Goal: Communication & Community: Answer question/provide support

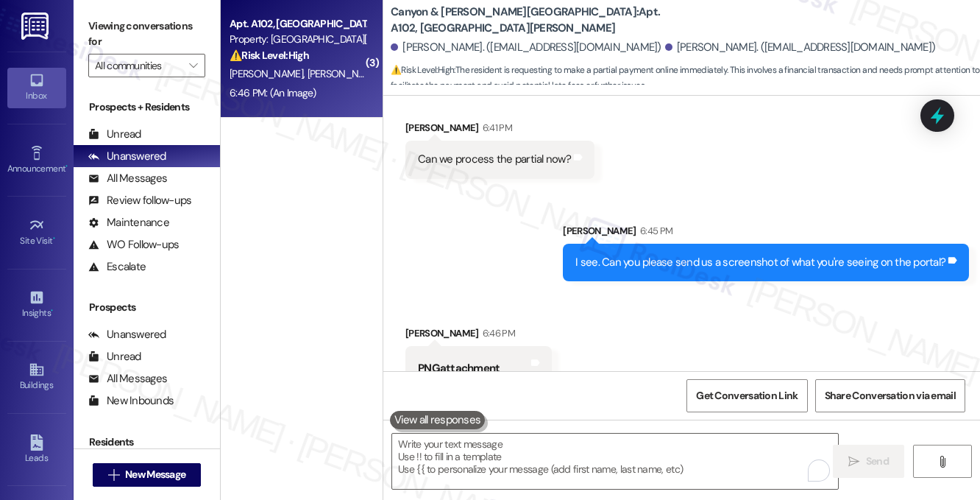
scroll to position [7913, 0]
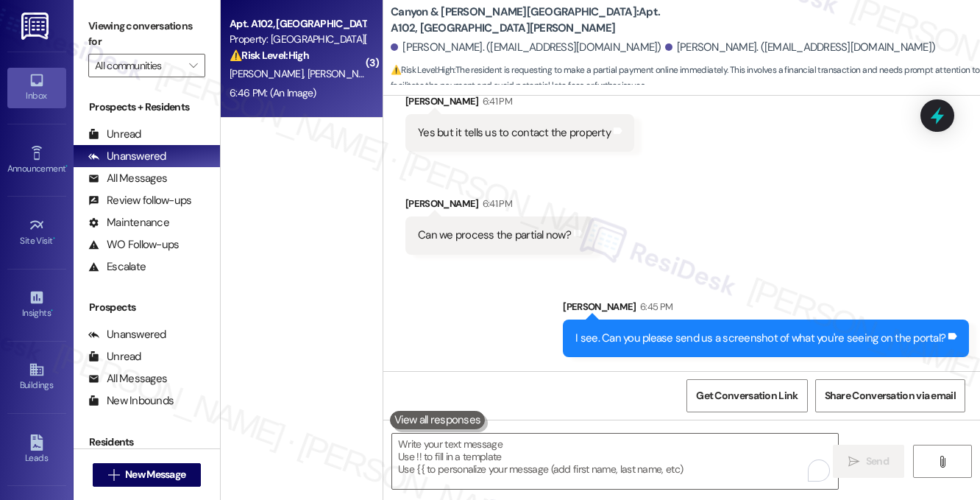
click at [657, 319] on div "I see. Can you please send us a screenshot of what you're seeing on the portal?…" at bounding box center [766, 338] width 406 height 38
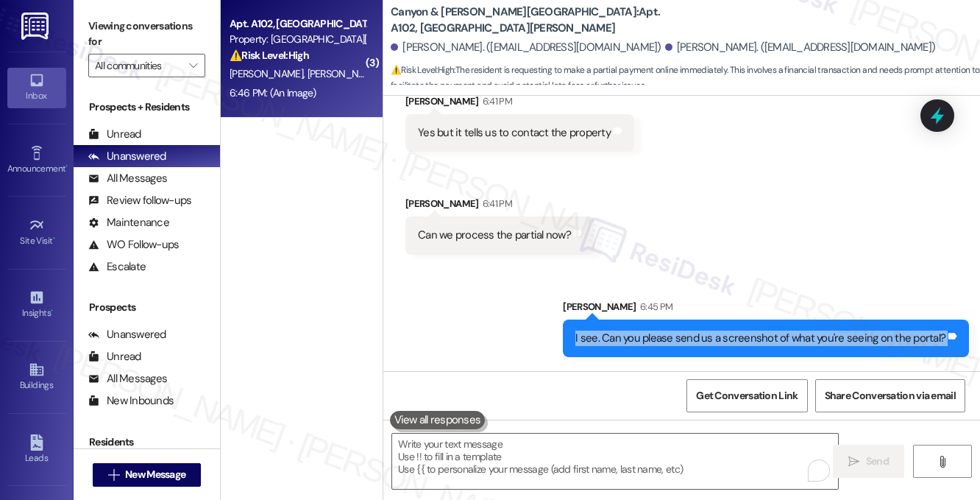
click at [657, 319] on div "I see. Can you please send us a screenshot of what you're seeing on the portal?…" at bounding box center [766, 338] width 406 height 38
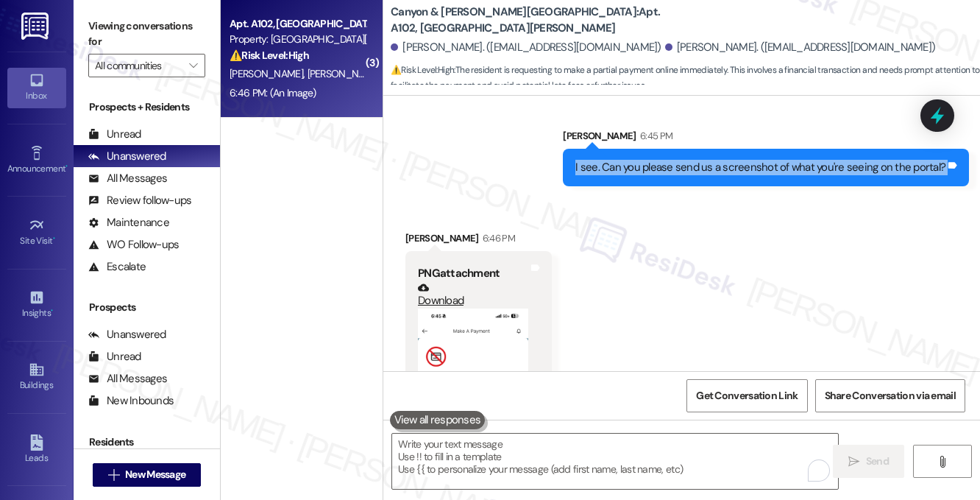
scroll to position [8134, 0]
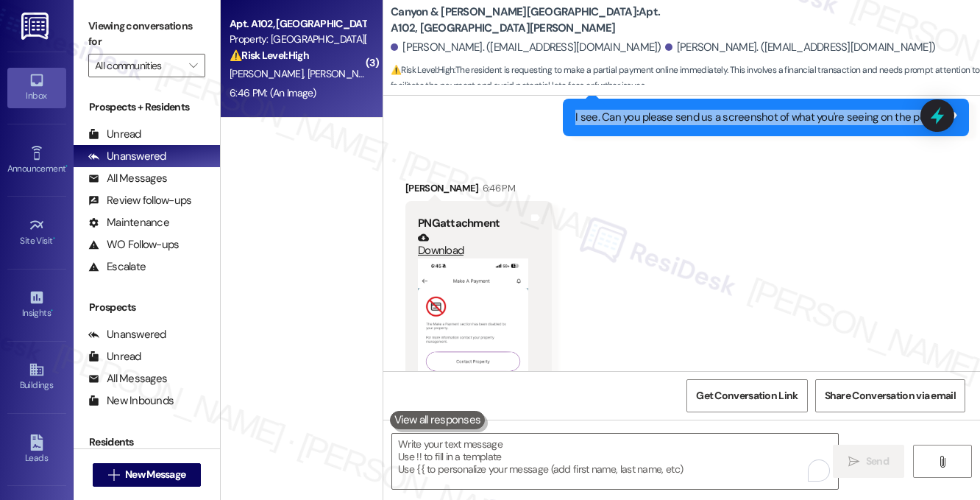
click at [497, 258] on button "Zoom image" at bounding box center [473, 377] width 110 height 239
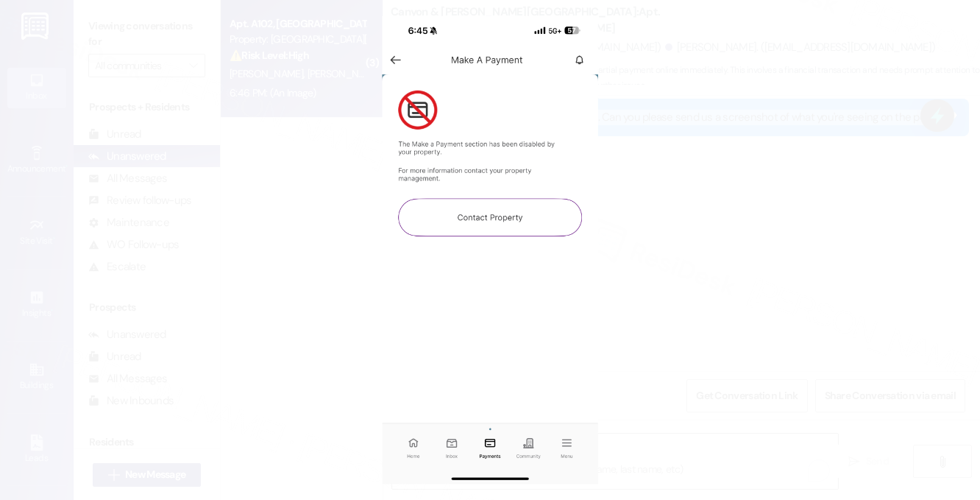
click at [754, 241] on button "Unzoom image" at bounding box center [490, 250] width 980 height 500
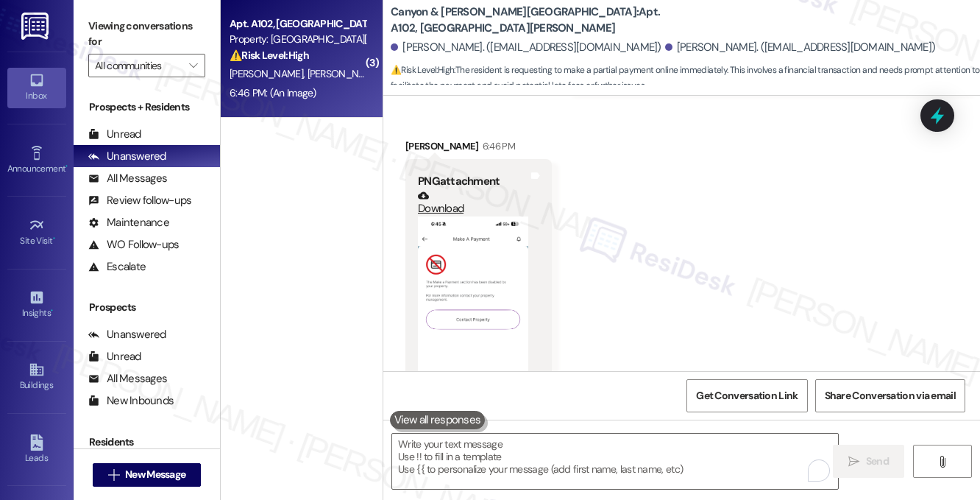
scroll to position [8207, 0]
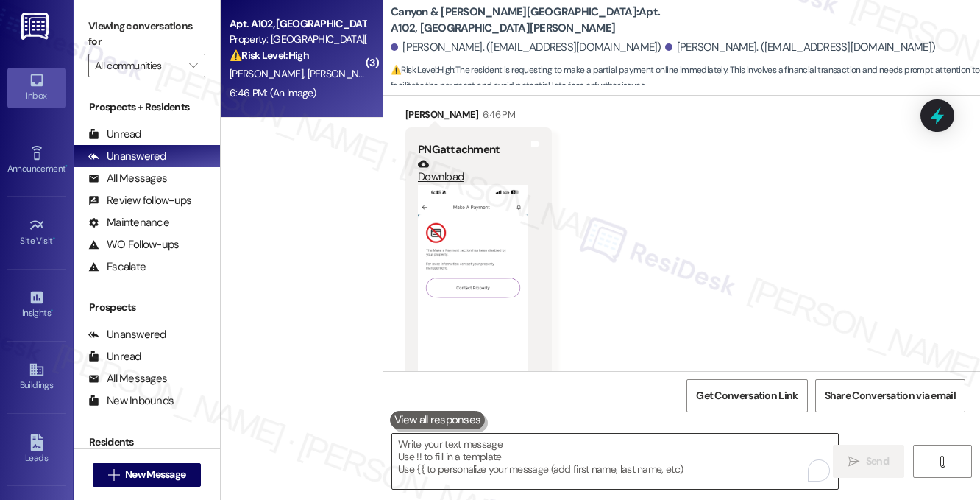
click at [515, 461] on textarea "To enrich screen reader interactions, please activate Accessibility in Grammarl…" at bounding box center [615, 460] width 446 height 55
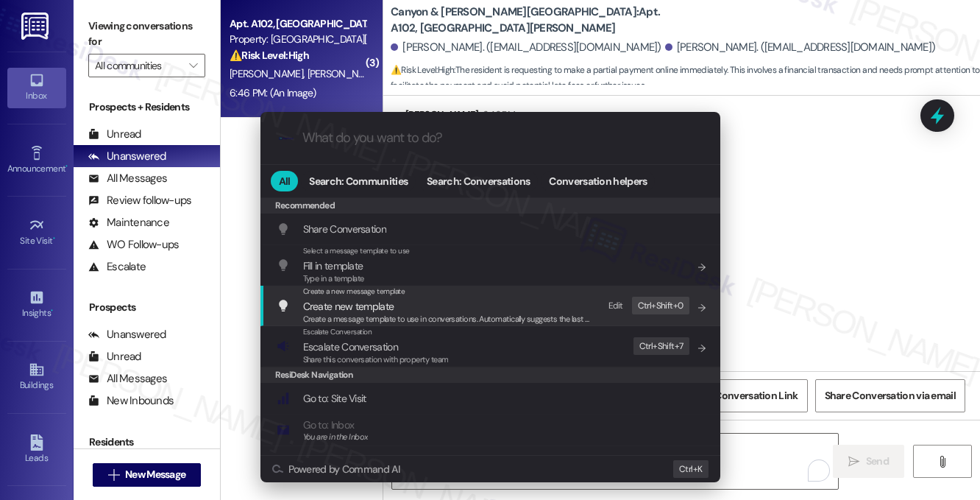
click at [857, 216] on div ".cls-1{fill:#0a055f;}.cls-2{fill:#0cc4c4;} resideskLogoBlueOrange All Search: C…" at bounding box center [490, 250] width 980 height 500
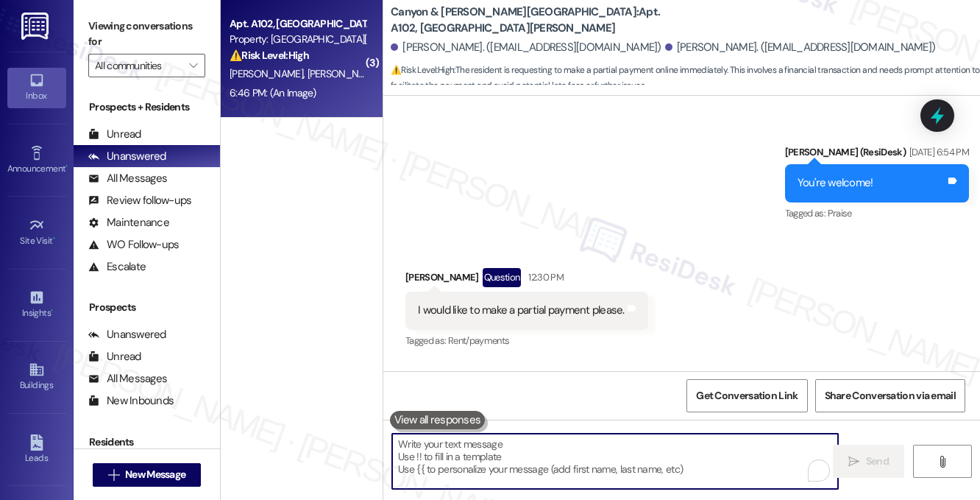
scroll to position [6809, 0]
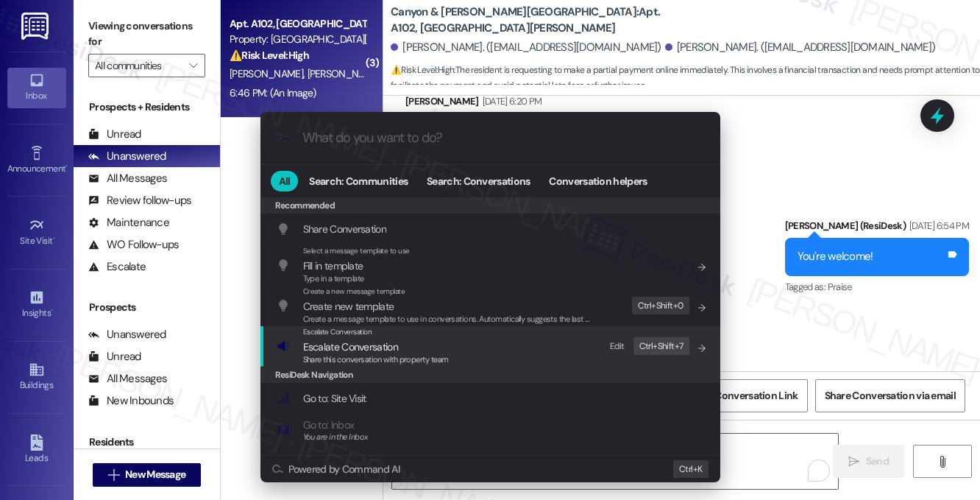
click at [433, 350] on span "Escalate Conversation" at bounding box center [376, 347] width 146 height 16
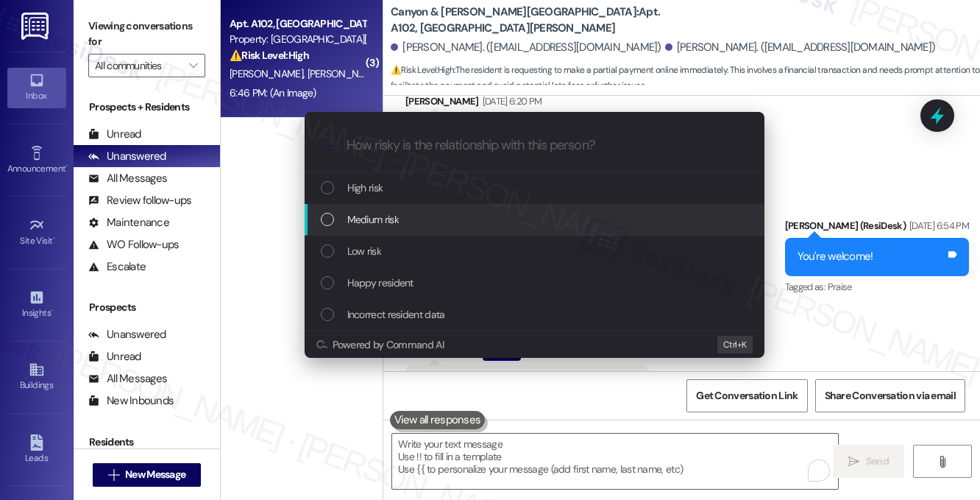
click at [413, 219] on div "Medium risk" at bounding box center [536, 219] width 430 height 16
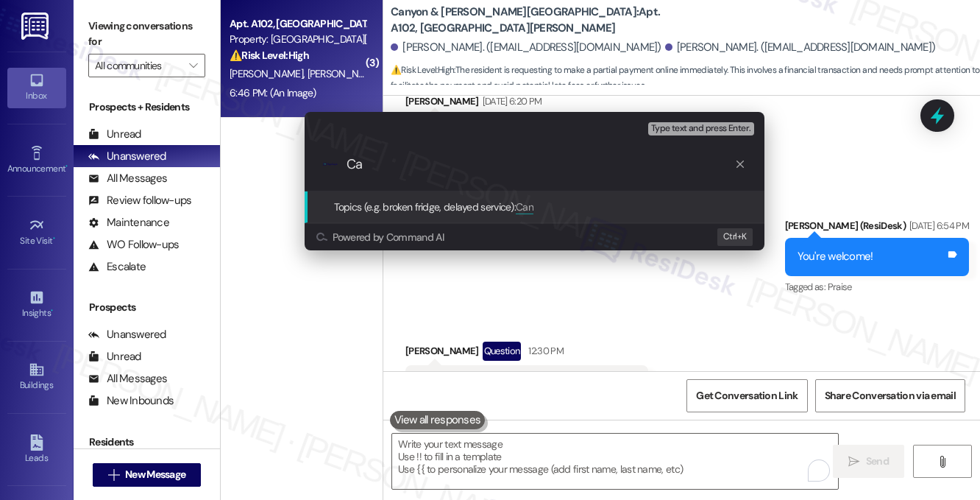
type input "C"
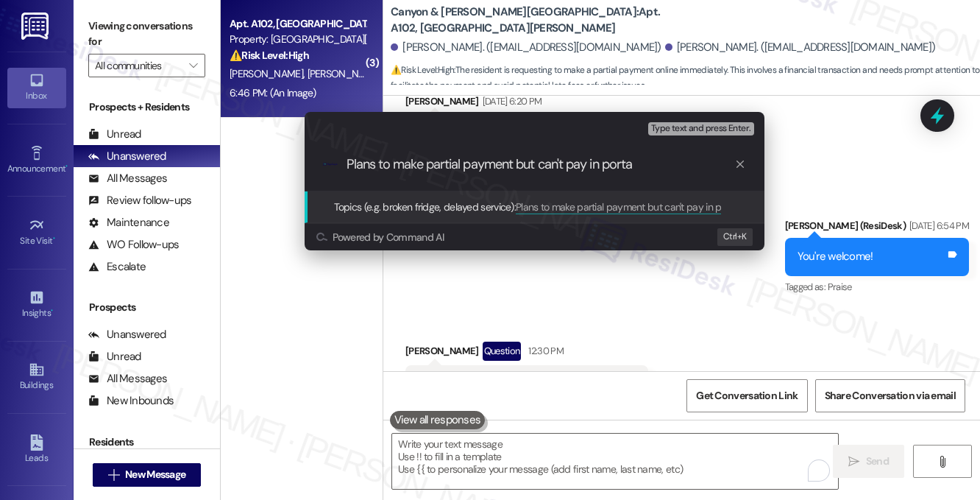
type input "Plans to make partial payment but can't pay in portal"
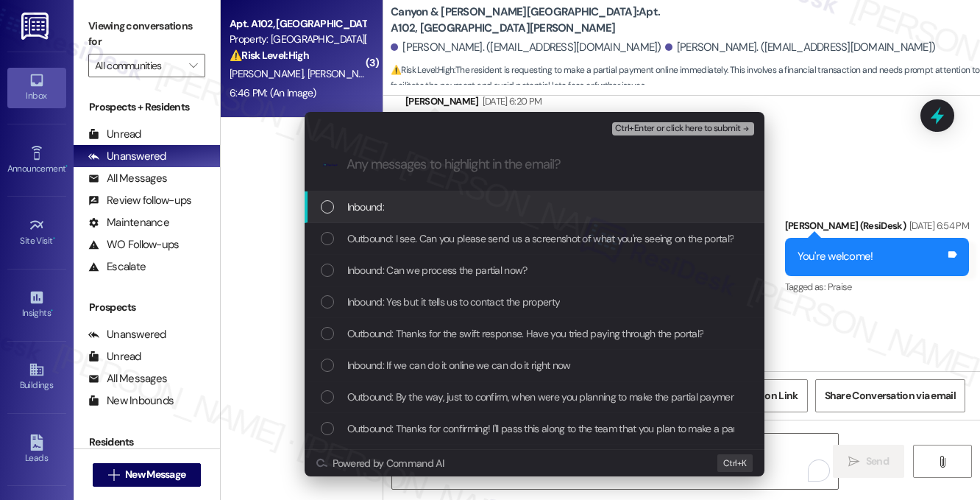
click at [423, 216] on div "Inbound:" at bounding box center [535, 207] width 460 height 32
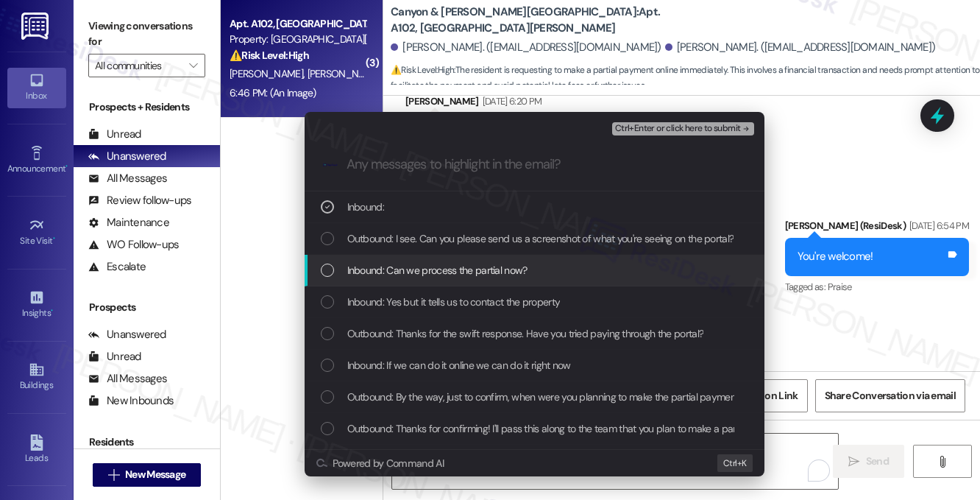
click at [450, 264] on span "Inbound: Can we process the partial now?" at bounding box center [437, 270] width 180 height 16
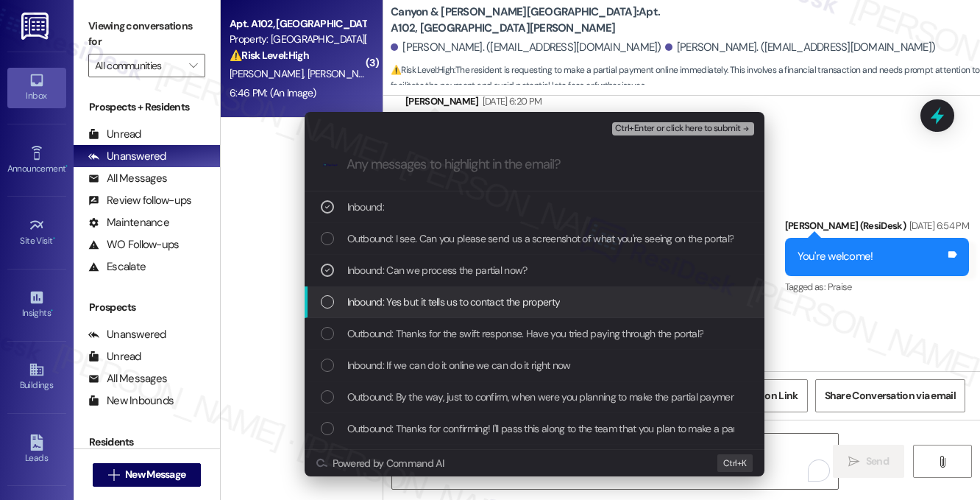
click at [481, 297] on span "Inbound: Yes but it tells us to contact the property" at bounding box center [453, 302] width 213 height 16
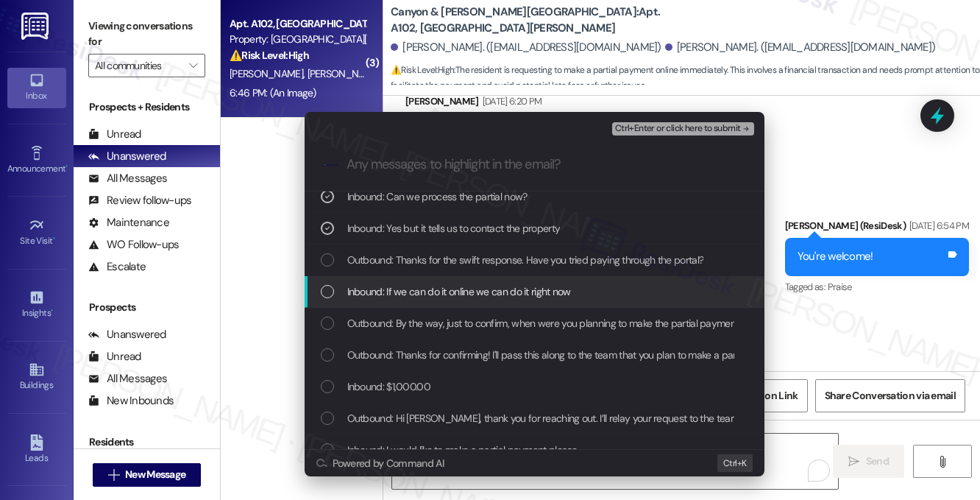
click at [807, 275] on div "Escalate Conversation Medium risk Plans to make partial payment but can't pay i…" at bounding box center [490, 250] width 980 height 500
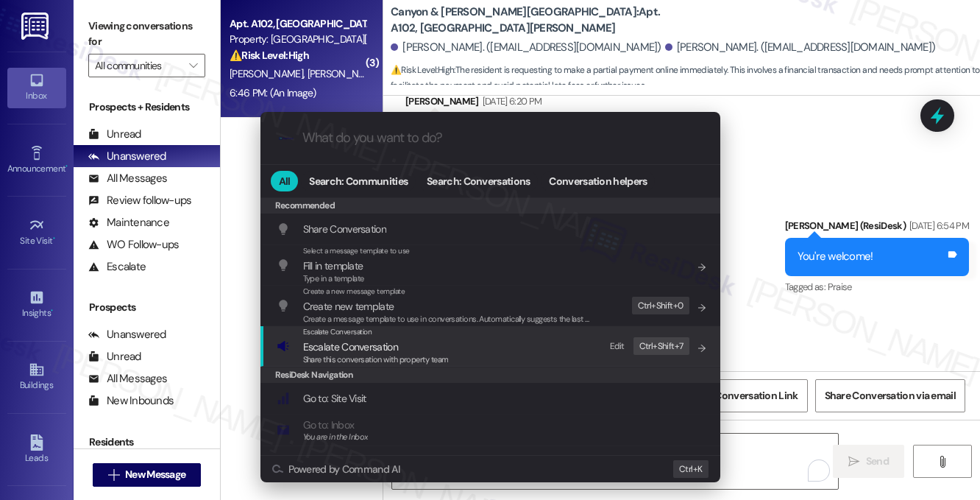
click at [394, 346] on span "Escalate Conversation" at bounding box center [350, 346] width 95 height 13
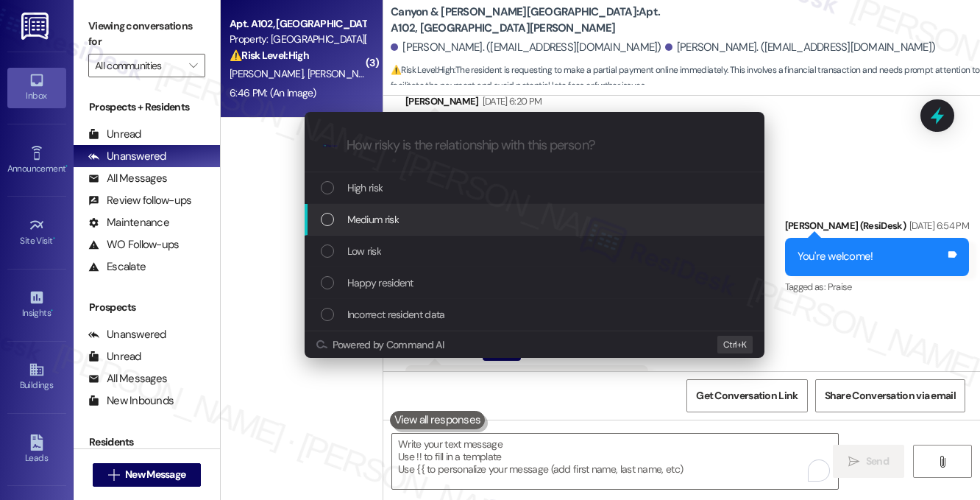
click at [393, 222] on span "Medium risk" at bounding box center [373, 219] width 52 height 16
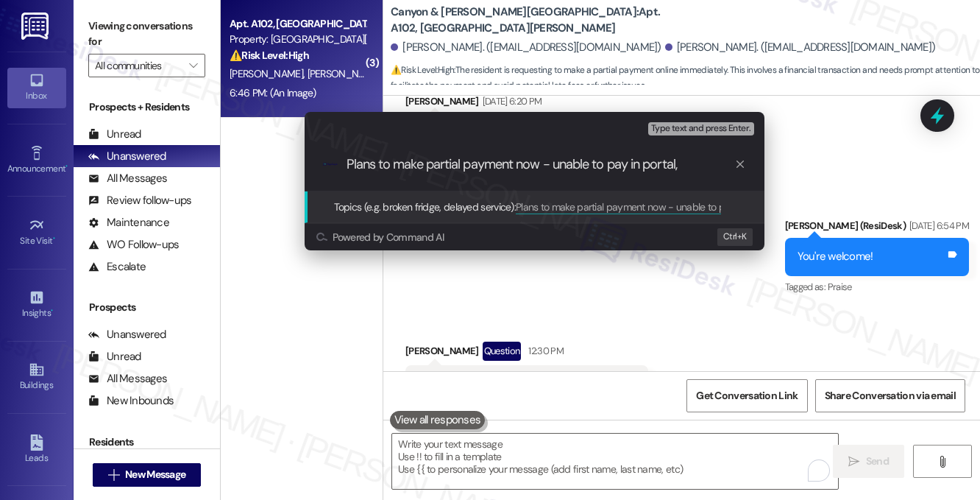
type input "Plans to make partial payment now - unable to pay in portal"
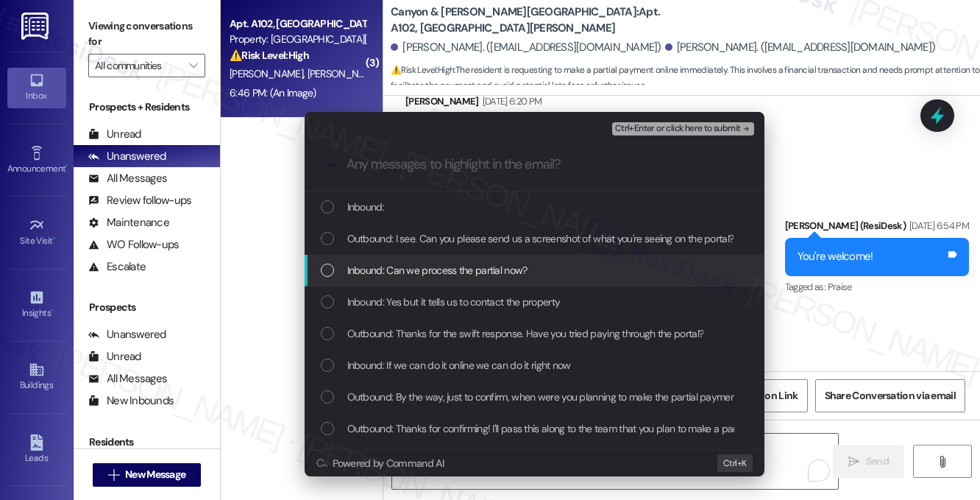
click at [461, 262] on span "Inbound: Can we process the partial now?" at bounding box center [437, 270] width 180 height 16
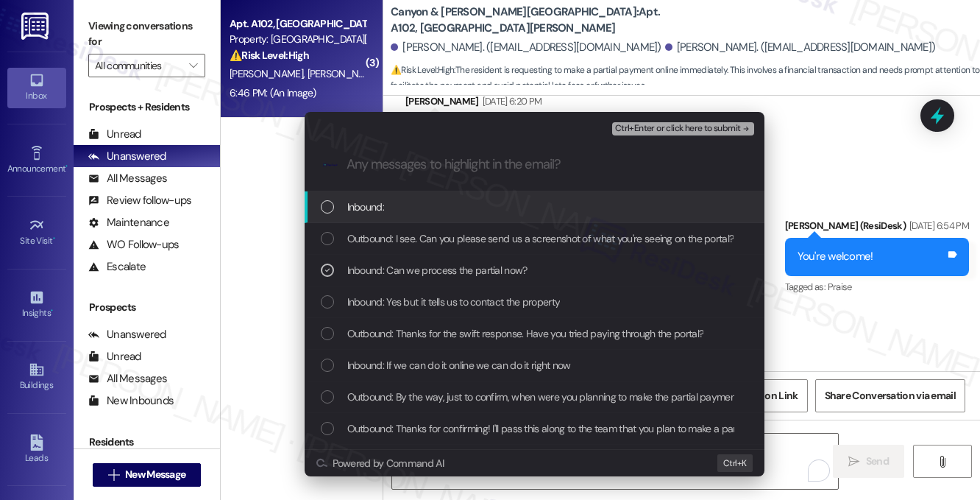
click at [403, 209] on div "Inbound:" at bounding box center [536, 207] width 430 height 16
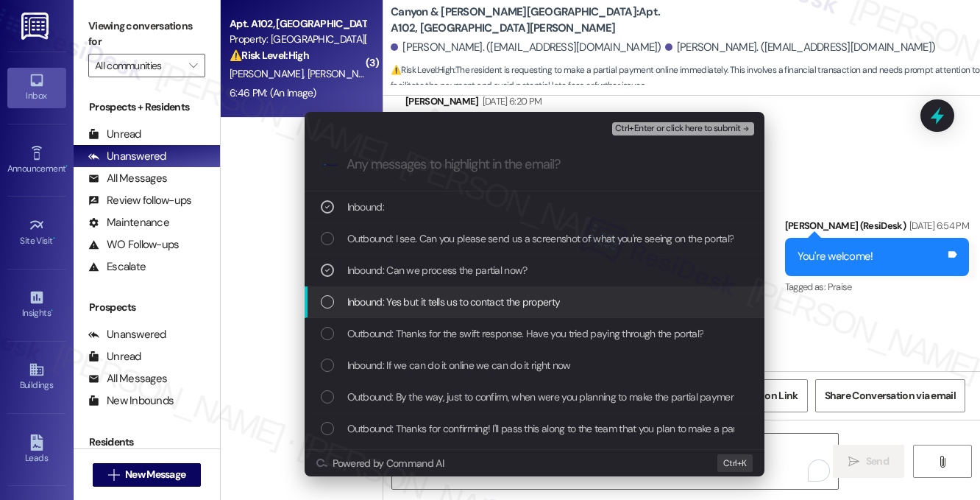
click at [514, 308] on span "Inbound: Yes but it tells us to contact the property" at bounding box center [453, 302] width 213 height 16
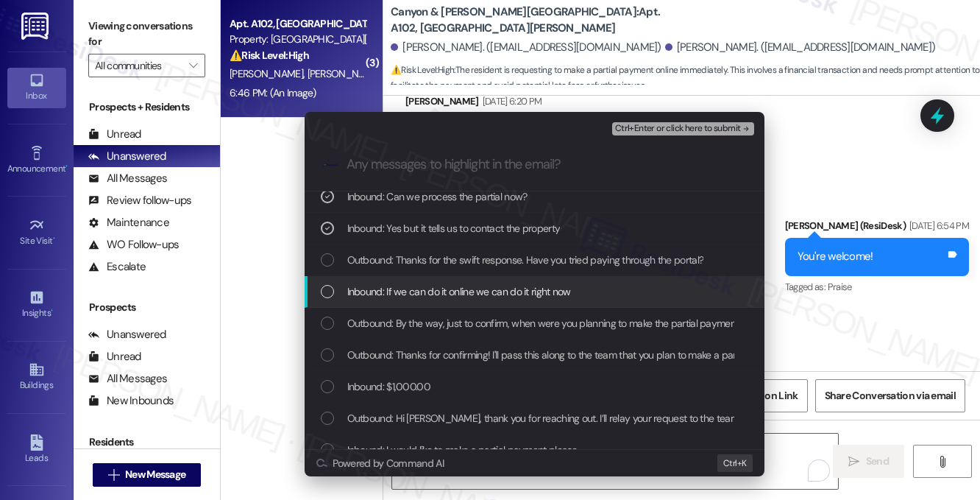
click at [495, 300] on div "Inbound: If we can do it online we can do it right now" at bounding box center [535, 292] width 460 height 32
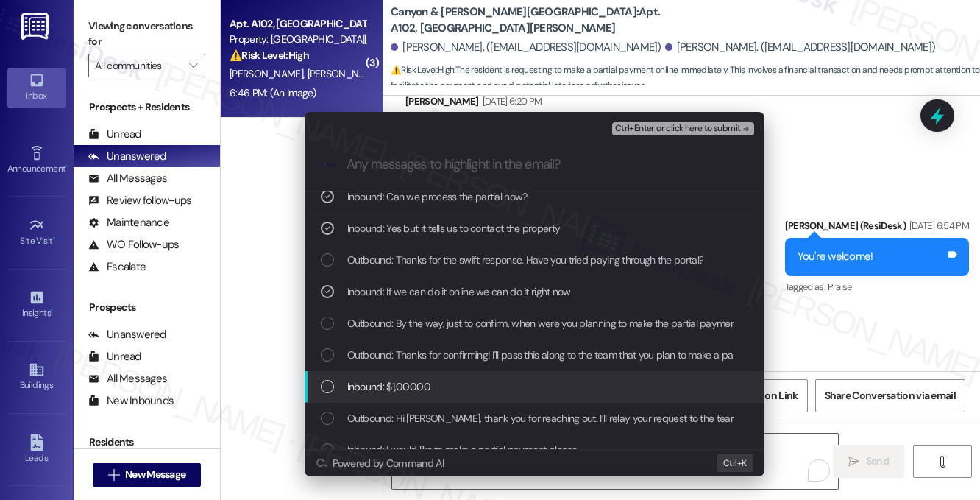
click at [437, 382] on div "Inbound: $1,000.00" at bounding box center [536, 386] width 430 height 16
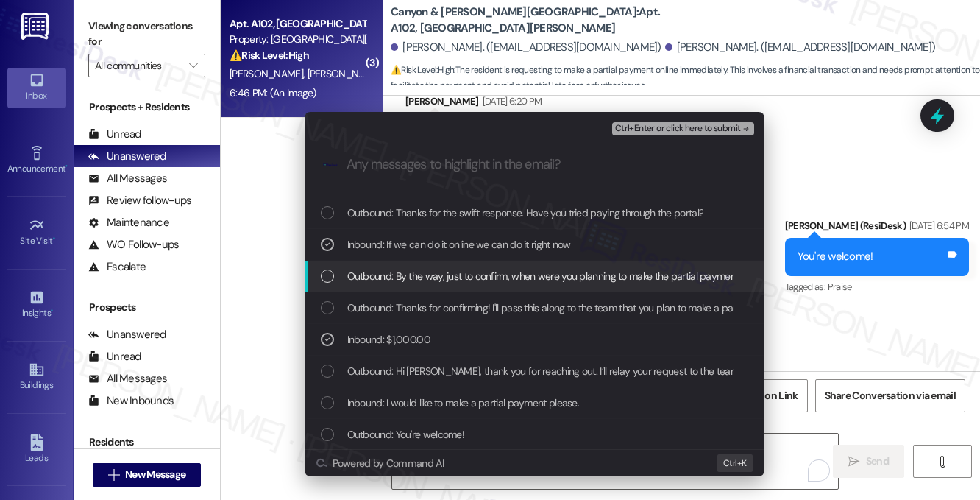
scroll to position [147, 0]
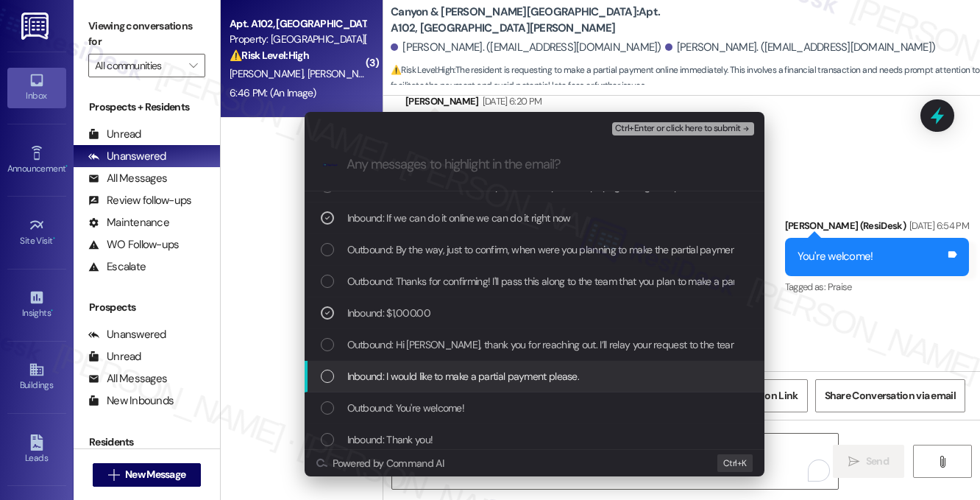
click at [437, 379] on span "Inbound: I would like to make a partial payment please." at bounding box center [463, 376] width 233 height 16
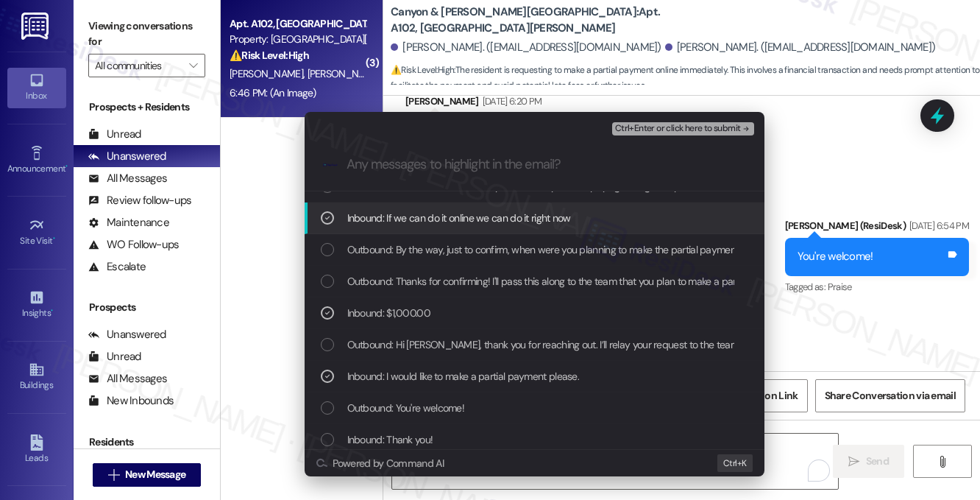
click at [681, 129] on span "Ctrl+Enter or click here to submit" at bounding box center [678, 129] width 126 height 10
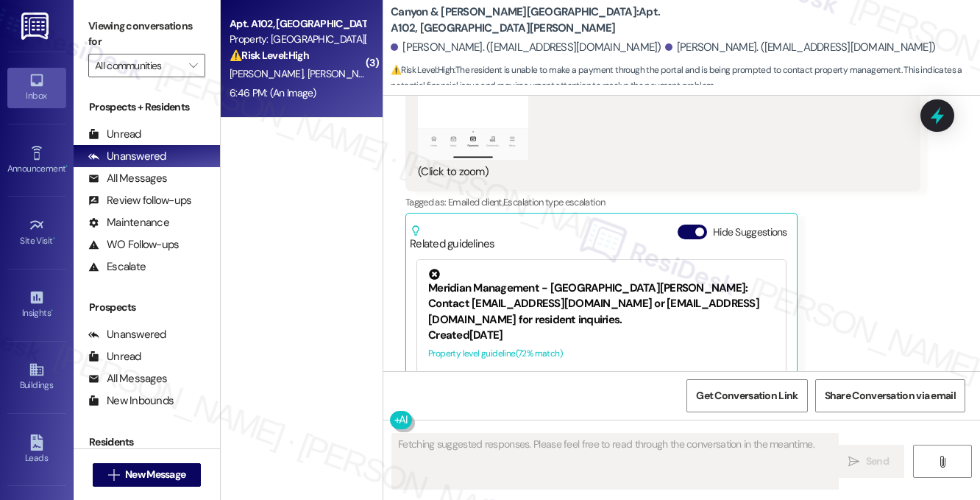
scroll to position [8720, 0]
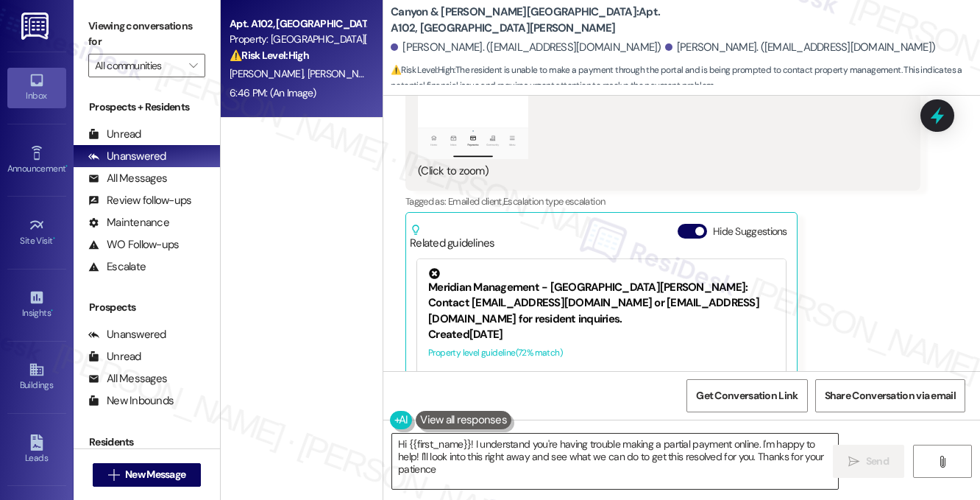
type textarea "Hi {{first_name}}! I understand you're having trouble making a partial payment …"
click at [525, 442] on textarea "Hi {{first_name}}! I understand you're having trouble making a partial payment …" at bounding box center [615, 460] width 446 height 55
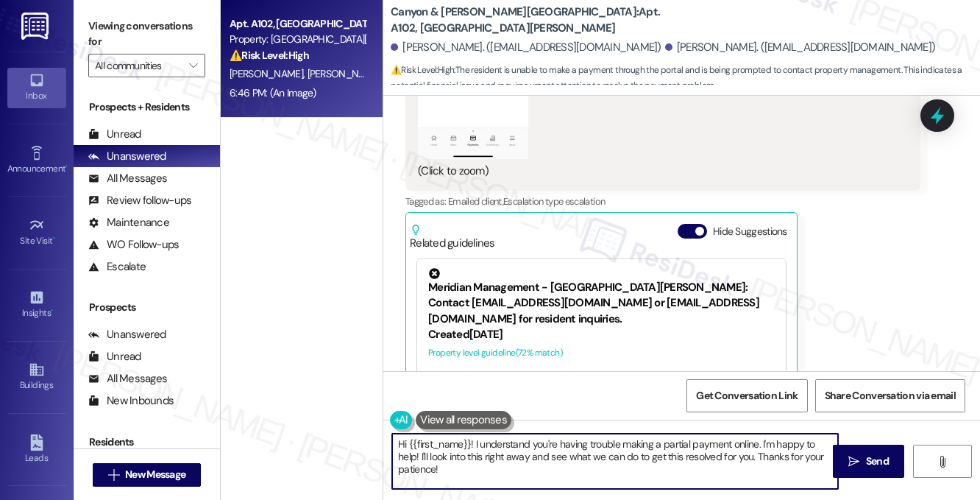
click at [524, 442] on textarea "Hi {{first_name}}! I understand you're having trouble making a partial payment …" at bounding box center [615, 460] width 446 height 55
click at [532, 461] on textarea "Hi {{first_name}}! I understand you're having trouble making a partial payment …" at bounding box center [615, 460] width 446 height 55
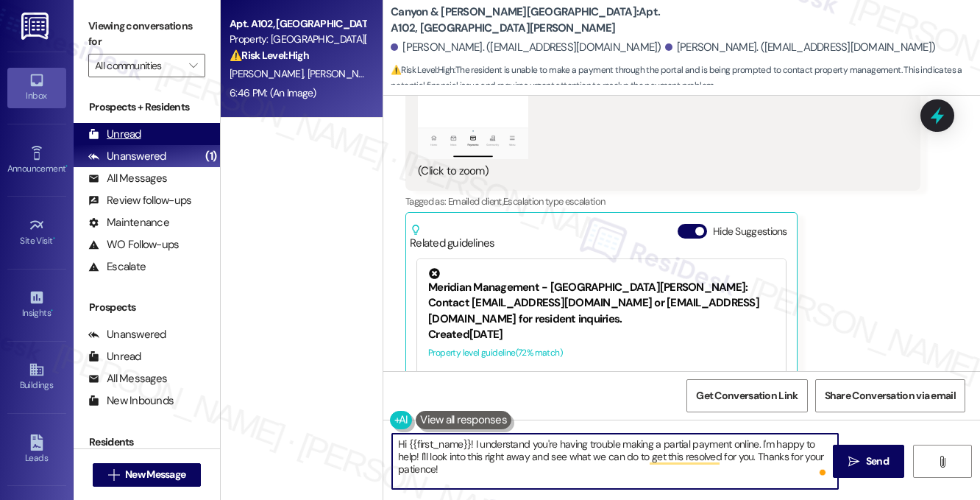
click at [121, 137] on div "Unread" at bounding box center [114, 134] width 53 height 15
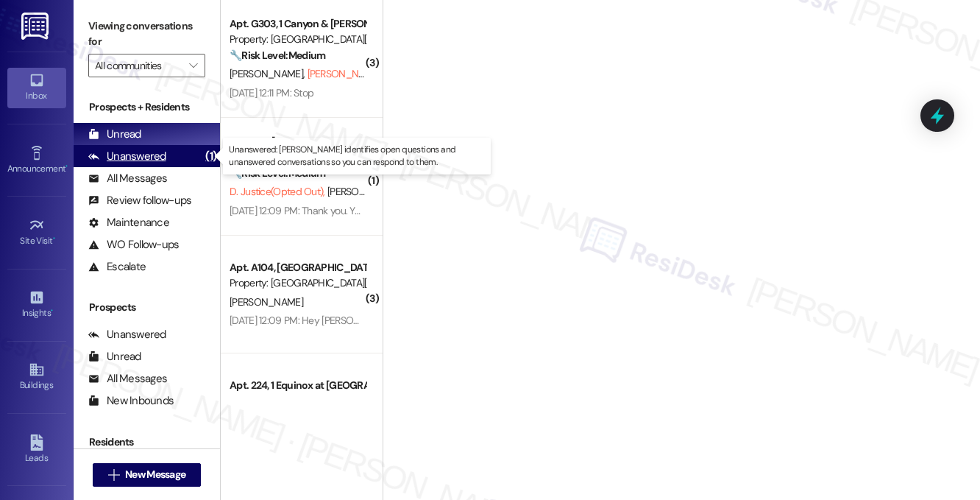
click at [136, 155] on div "Unanswered" at bounding box center [127, 156] width 78 height 15
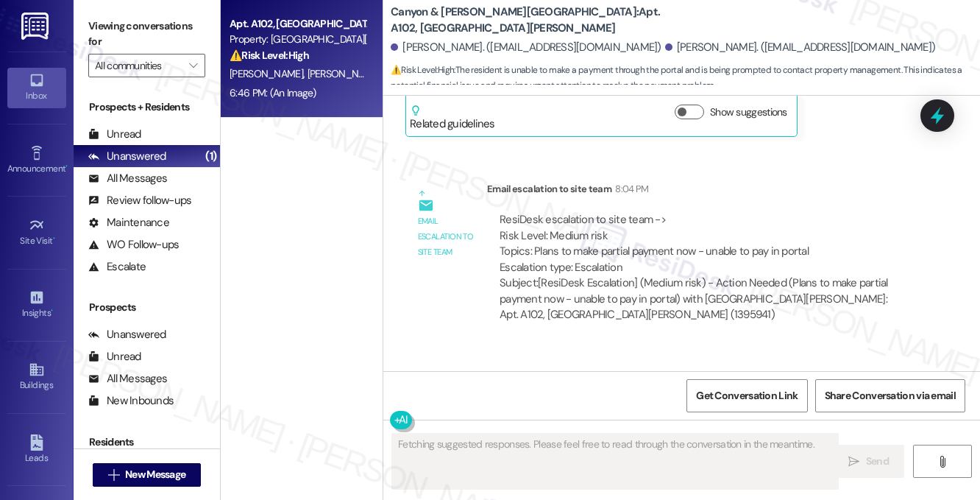
scroll to position [8816, 0]
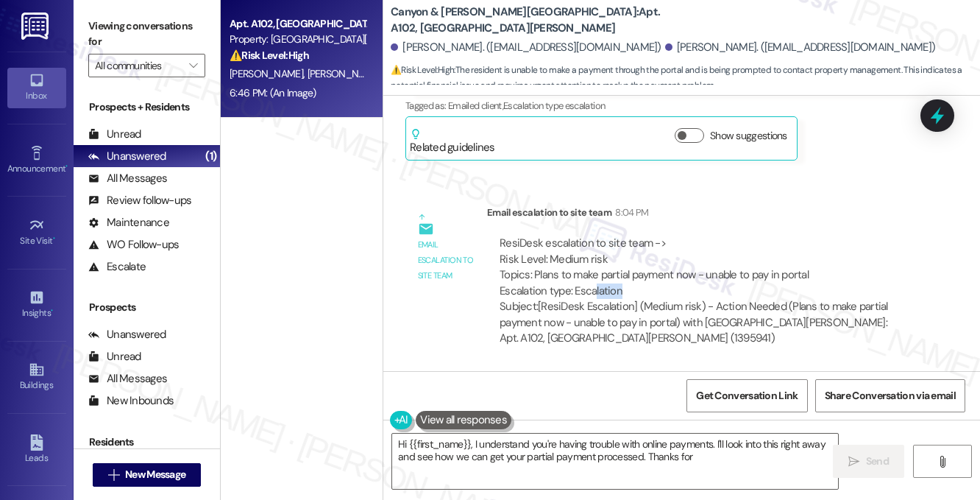
drag, startPoint x: 595, startPoint y: 196, endPoint x: 634, endPoint y: 194, distance: 38.3
click at [633, 235] on div "ResiDesk escalation to site team -> Risk Level: Medium risk Topics: Plans to ma…" at bounding box center [704, 266] width 408 height 63
click at [654, 235] on div "ResiDesk escalation to site team -> Risk Level: Medium risk Topics: Plans to ma…" at bounding box center [704, 266] width 408 height 63
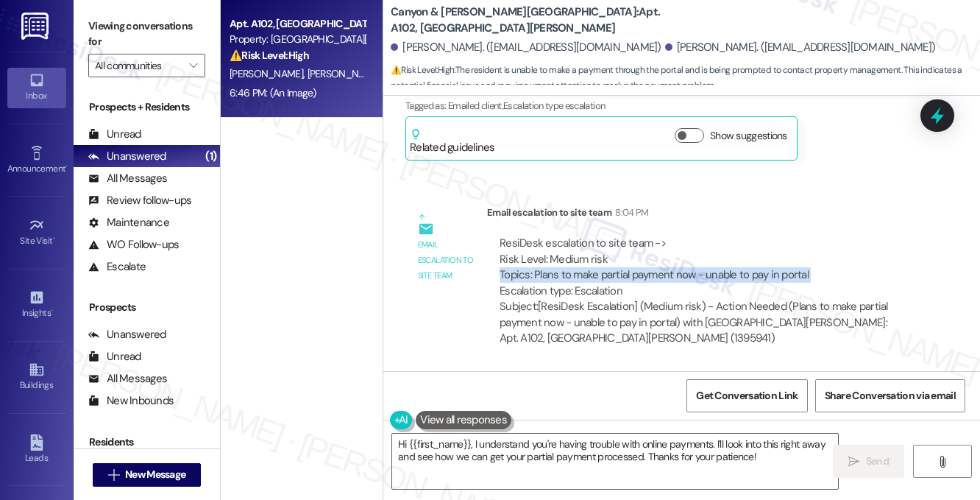
click at [654, 235] on div "ResiDesk escalation to site team -> Risk Level: Medium risk Topics: Plans to ma…" at bounding box center [704, 266] width 408 height 63
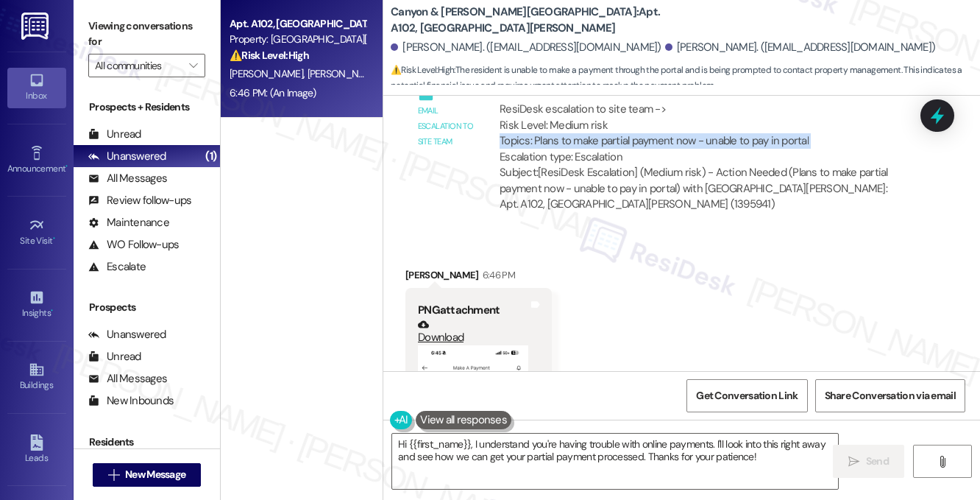
scroll to position [9037, 0]
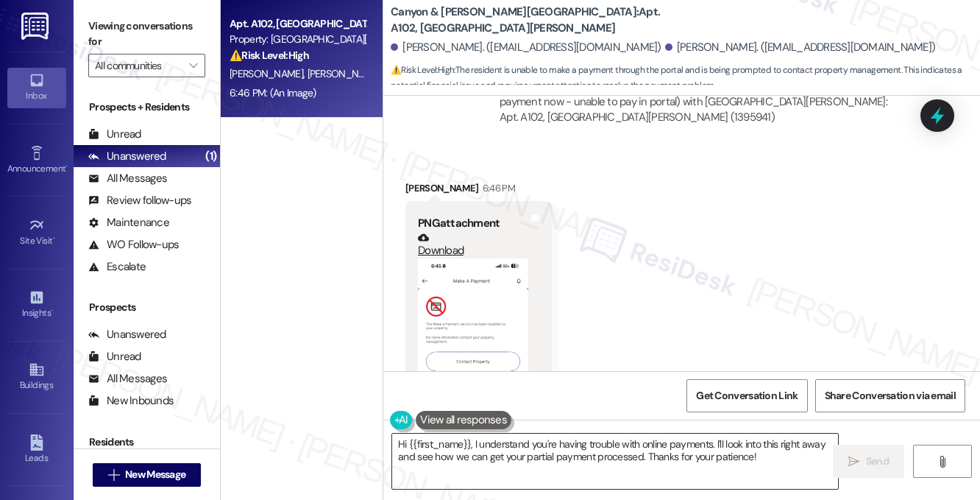
click at [549, 441] on textarea "Hi {{first_name}}, I understand you're having trouble with online payments. I'l…" at bounding box center [615, 460] width 446 height 55
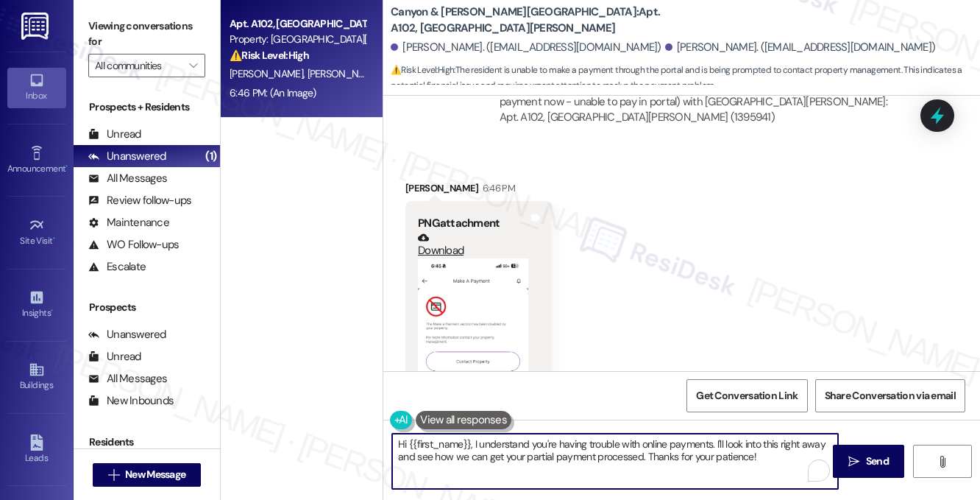
click at [549, 441] on textarea "Hi {{first_name}}, I understand you're having trouble with online payments. I'l…" at bounding box center [615, 460] width 446 height 55
click at [670, 450] on textarea "Hi {{first_name}}, I understand you're having trouble with online payments. I'l…" at bounding box center [615, 460] width 446 height 55
drag, startPoint x: 759, startPoint y: 457, endPoint x: 391, endPoint y: 437, distance: 368.5
click at [392, 437] on textarea "Hi {{first_name}}, I understand you're having trouble with online payments. I'l…" at bounding box center [615, 460] width 446 height 55
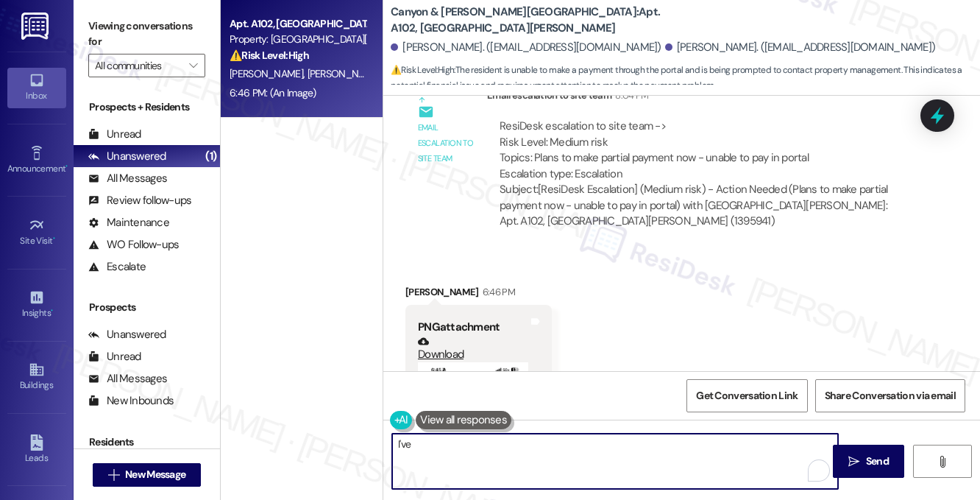
scroll to position [9110, 0]
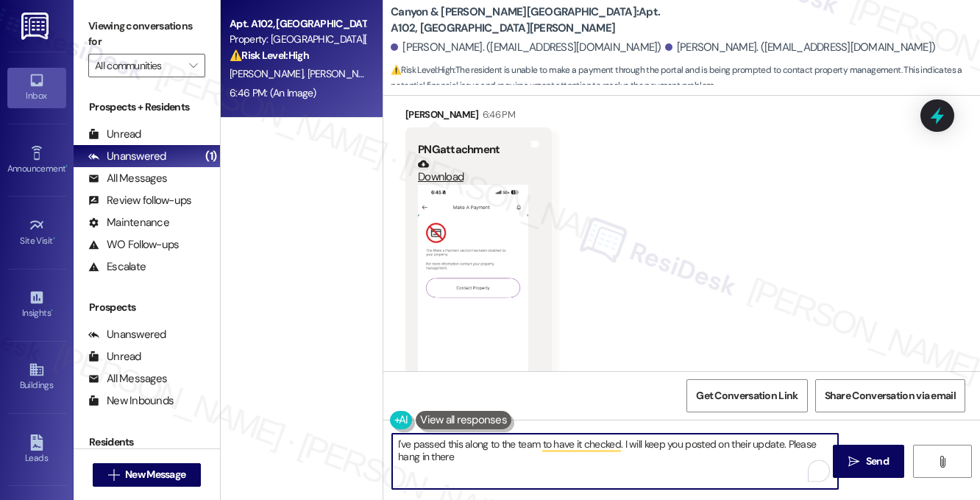
click at [463, 453] on textarea "I've passed this along to the team to have it checked. I will keep you posted o…" at bounding box center [615, 460] width 446 height 55
click at [537, 444] on textarea "I've passed this along to the team to have it checked. I will keep you posted o…" at bounding box center [615, 460] width 446 height 55
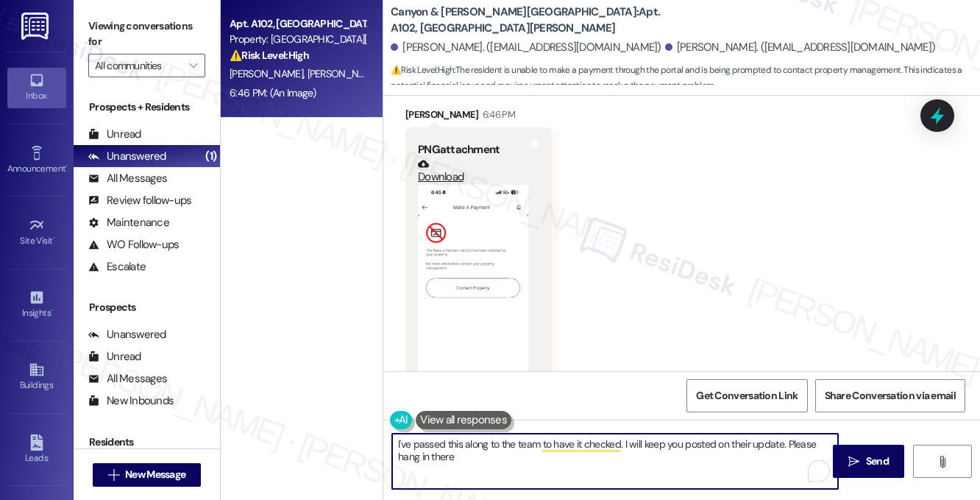
click at [537, 444] on textarea "I've passed this along to the team to have it checked. I will keep you posted o…" at bounding box center [615, 460] width 446 height 55
click at [553, 443] on textarea "I've passed this along to the team to have it checked. I will keep you posted o…" at bounding box center [615, 460] width 446 height 55
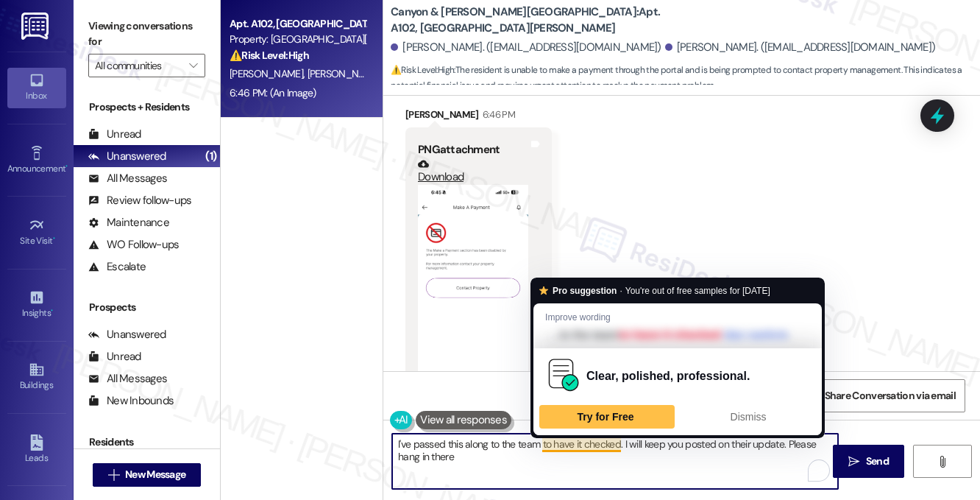
click at [603, 465] on textarea "I've passed this along to the team to have it checked. I will keep you posted o…" at bounding box center [615, 460] width 446 height 55
drag, startPoint x: 619, startPoint y: 444, endPoint x: 542, endPoint y: 445, distance: 77.3
click at [543, 445] on textarea "I've passed this along to the team to have it checked. I will keep you posted o…" at bounding box center [615, 460] width 446 height 55
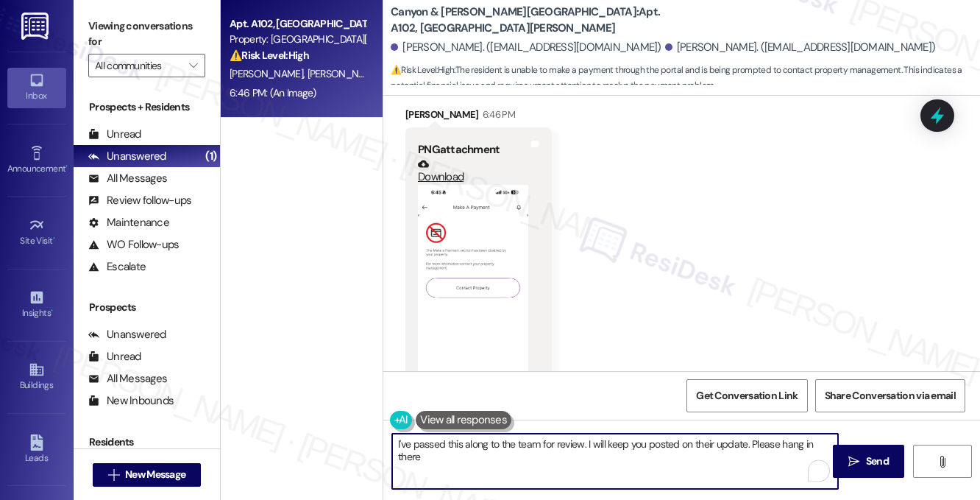
click at [554, 442] on textarea "I've passed this along to the team for review. I will keep you posted on their …" at bounding box center [615, 460] width 446 height 55
click at [602, 462] on textarea "I've passed this along to the team for review. I will keep you posted on their …" at bounding box center [615, 460] width 446 height 55
click at [601, 457] on textarea "I've passed this along to the team for review. I will keep you posted on their …" at bounding box center [615, 460] width 446 height 55
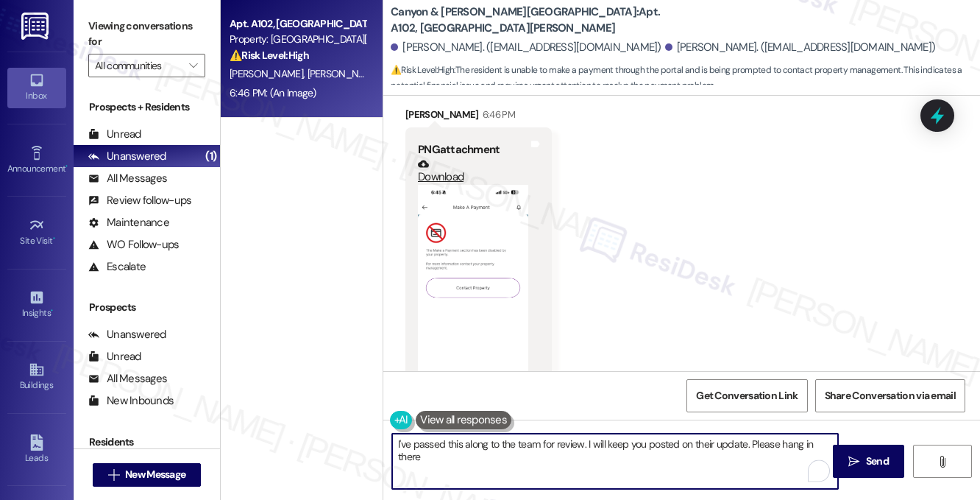
click at [601, 457] on textarea "I've passed this along to the team for review. I will keep you posted on their …" at bounding box center [615, 460] width 446 height 55
click at [436, 448] on textarea "I've passed this along to the team for review. I will keep you posted on their …" at bounding box center [615, 460] width 446 height 55
click at [398, 441] on textarea "I've passed this along to the team for review. I will keep you posted on their …" at bounding box center [615, 460] width 446 height 55
click at [605, 461] on textarea "Thanks for sending the screenshot! I've passed this along to the team for revie…" at bounding box center [615, 460] width 446 height 55
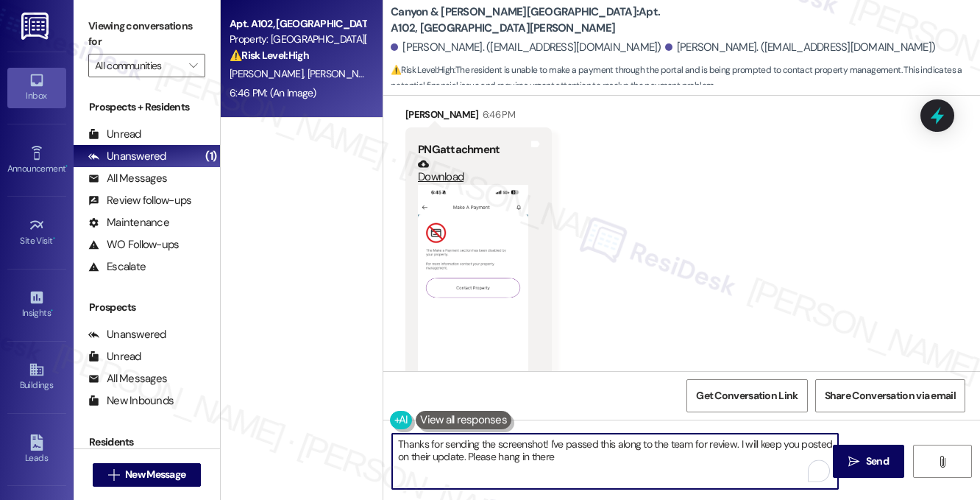
click at [605, 461] on textarea "Thanks for sending the screenshot! I've passed this along to the team for revie…" at bounding box center [615, 460] width 446 height 55
click at [701, 440] on textarea "Thanks for sending the screenshot! I've passed this along to the team for revie…" at bounding box center [615, 460] width 446 height 55
click at [715, 440] on textarea "Thanks for sending the screenshot! I've passed this along to the team for revie…" at bounding box center [615, 460] width 446 height 55
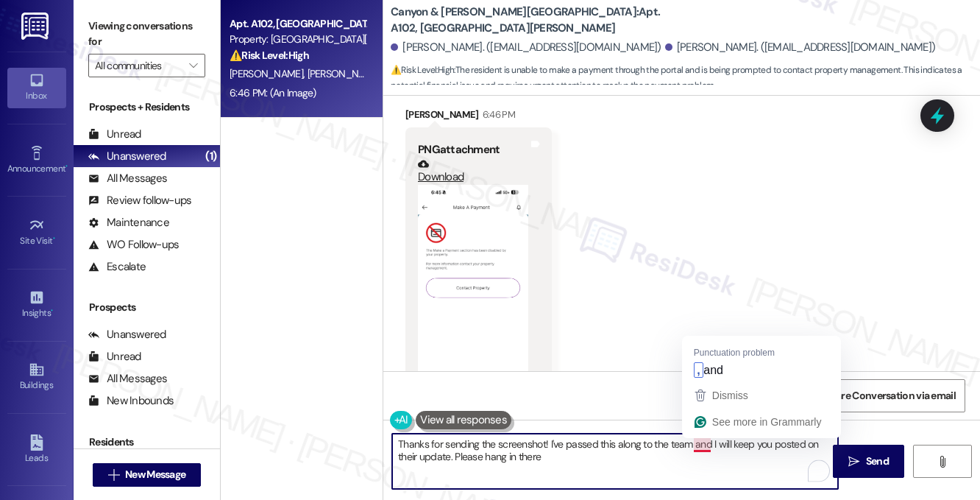
type textarea "Thanks for sending the screenshot! I've passed this along to the team, and I wi…"
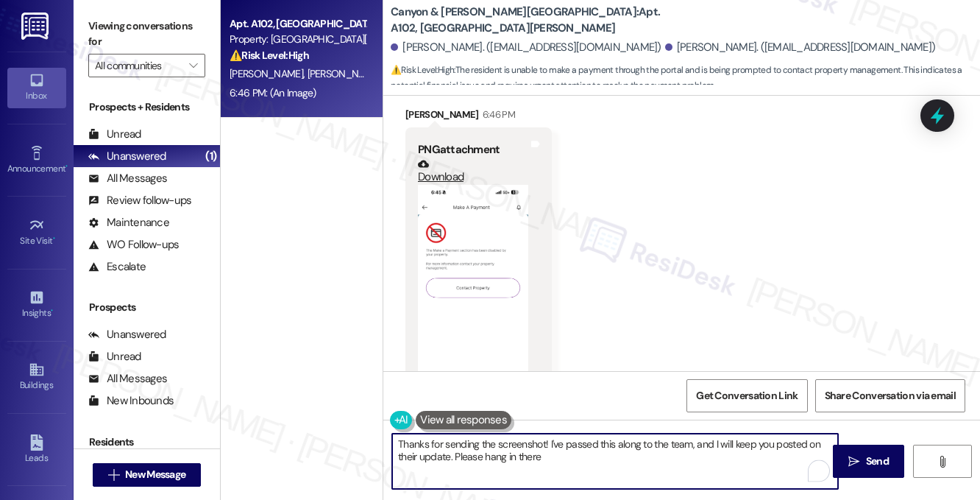
click at [565, 454] on textarea "Thanks for sending the screenshot! I've passed this along to the team, and I wi…" at bounding box center [615, 460] width 446 height 55
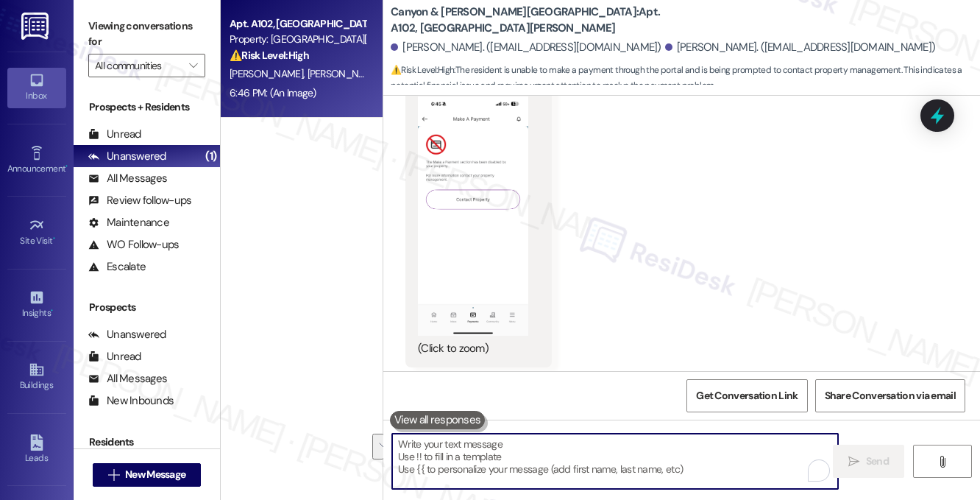
scroll to position [9228, 0]
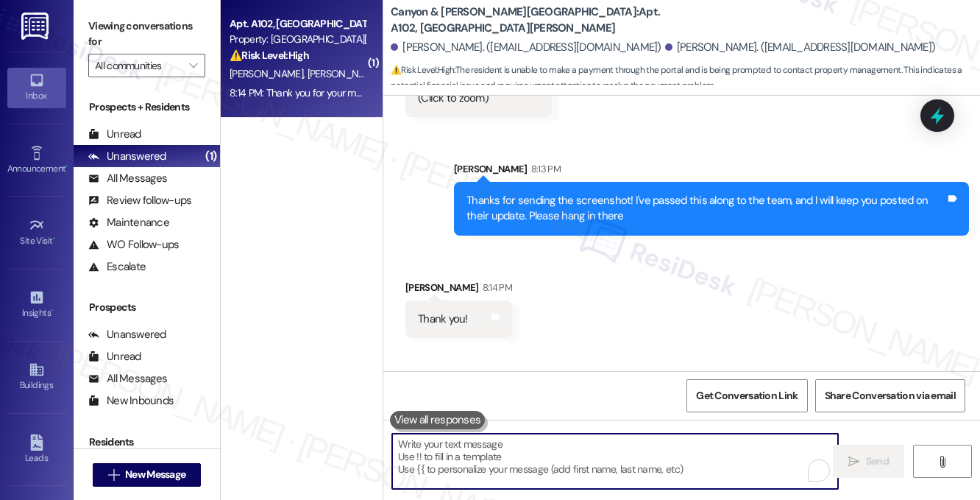
scroll to position [9375, 0]
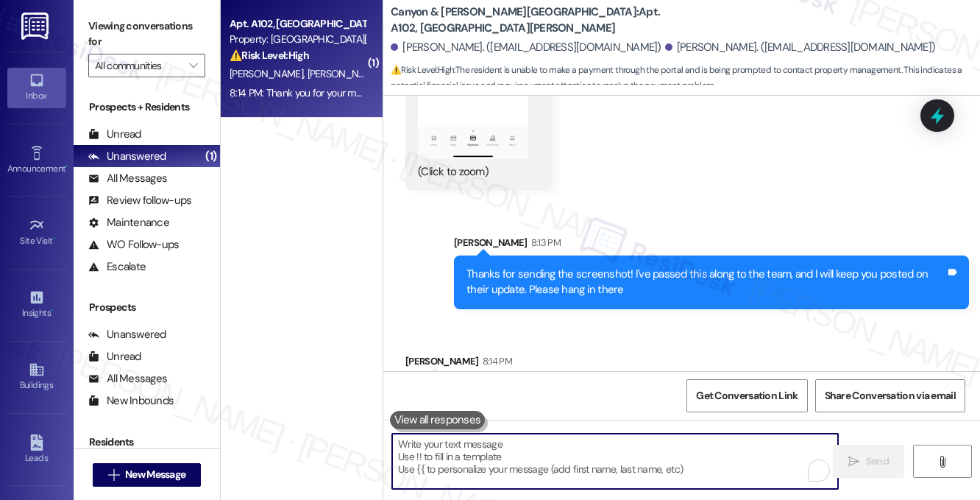
click at [579, 266] on div "Thanks for sending the screenshot! I've passed this along to the team, and I wi…" at bounding box center [706, 282] width 479 height 32
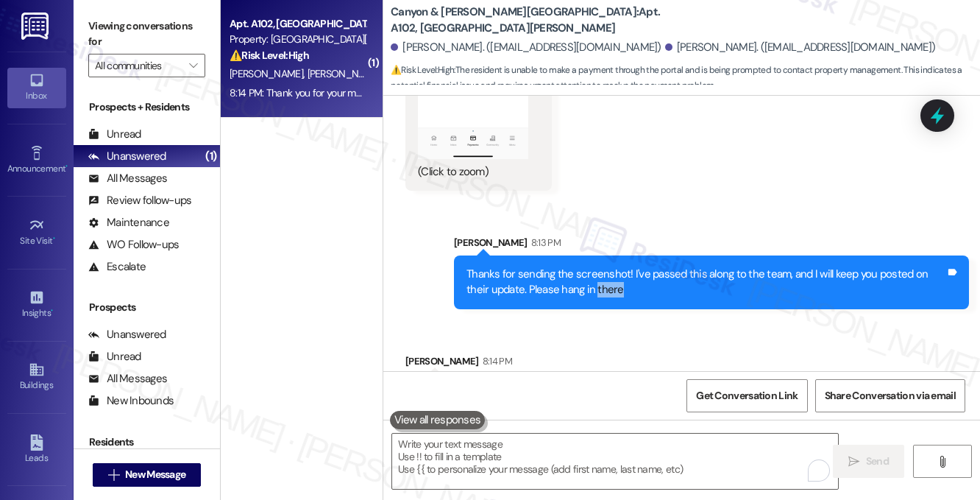
click at [579, 266] on div "Thanks for sending the screenshot! I've passed this along to the team, and I wi…" at bounding box center [706, 282] width 479 height 32
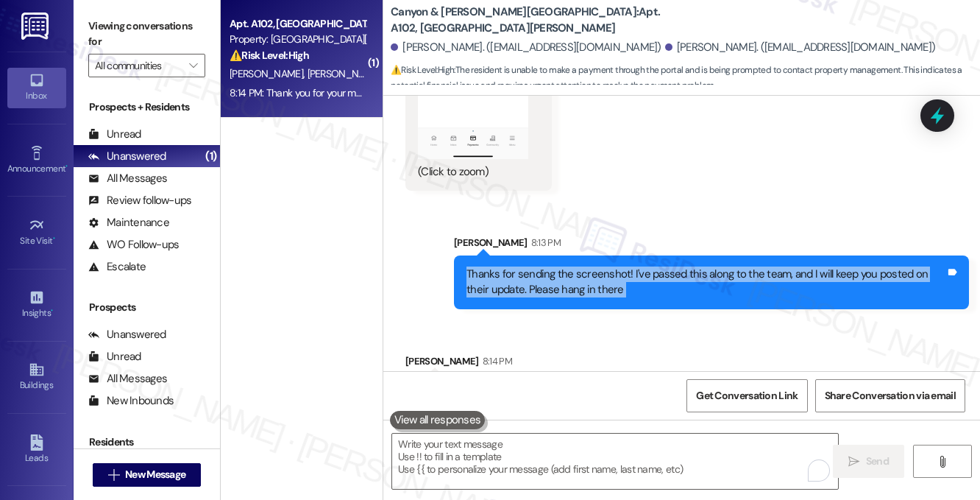
click at [579, 266] on div "Thanks for sending the screenshot! I've passed this along to the team, and I wi…" at bounding box center [706, 282] width 479 height 32
click at [630, 266] on div "Thanks for sending the screenshot! I've passed this along to the team, and I wi…" at bounding box center [706, 282] width 479 height 32
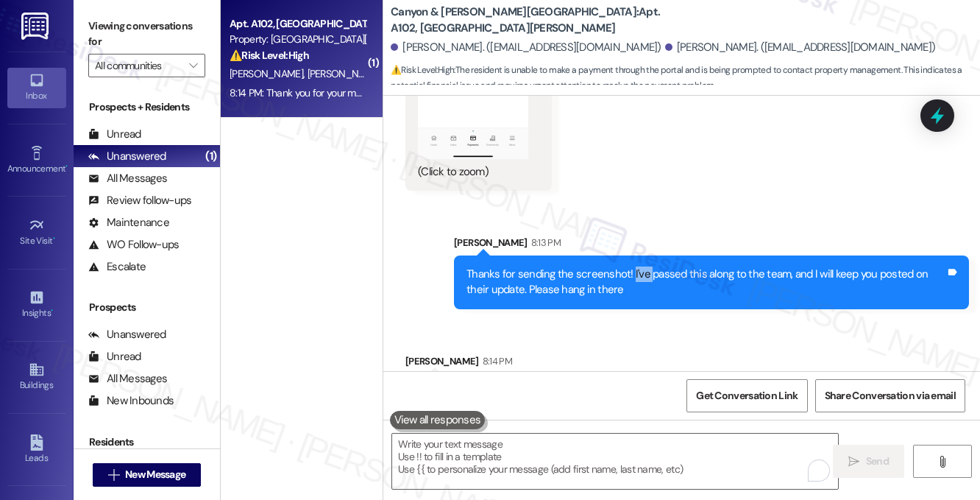
click at [630, 266] on div "Thanks for sending the screenshot! I've passed this along to the team, and I wi…" at bounding box center [706, 282] width 479 height 32
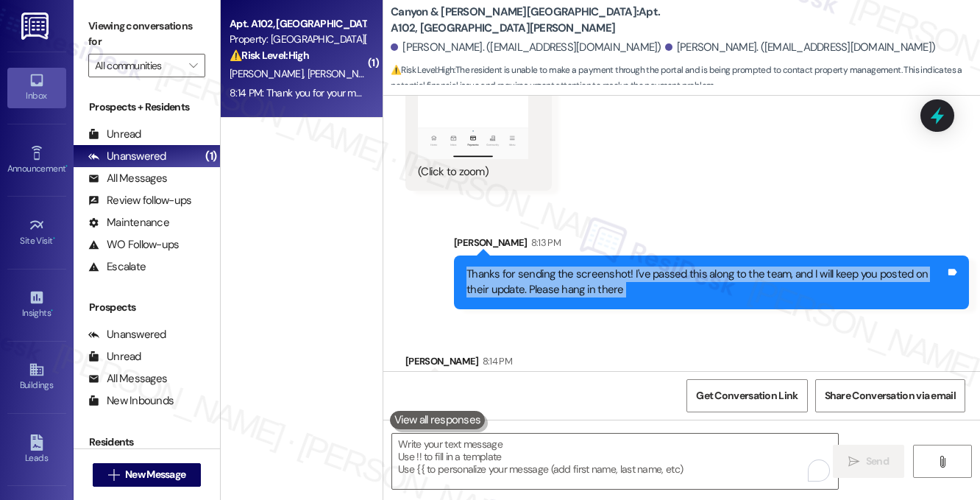
click at [630, 266] on div "Thanks for sending the screenshot! I've passed this along to the team, and I wi…" at bounding box center [706, 282] width 479 height 32
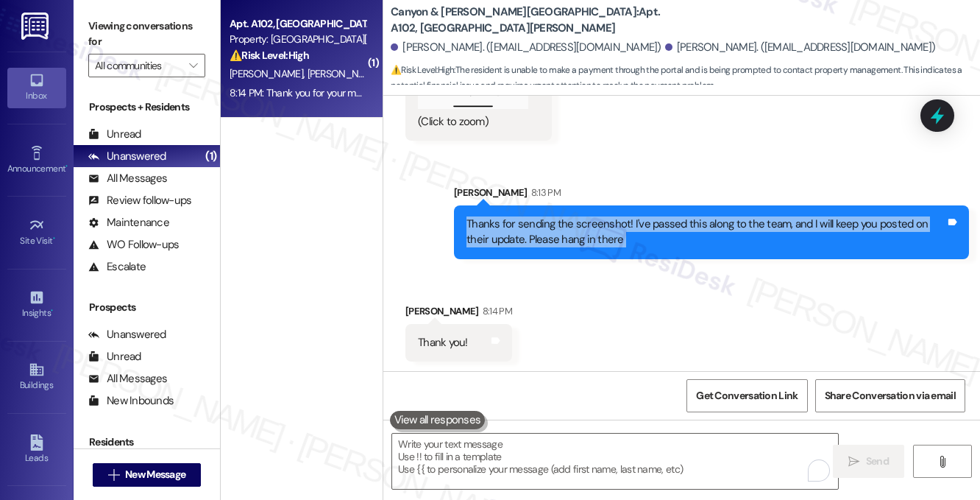
scroll to position [9449, 0]
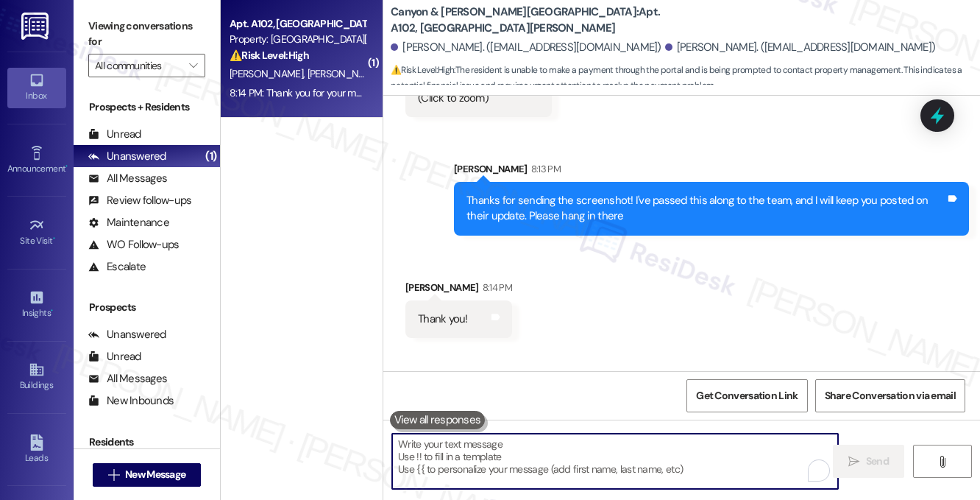
click at [528, 453] on textarea "To enrich screen reader interactions, please activate Accessibility in Grammarl…" at bounding box center [615, 460] width 446 height 55
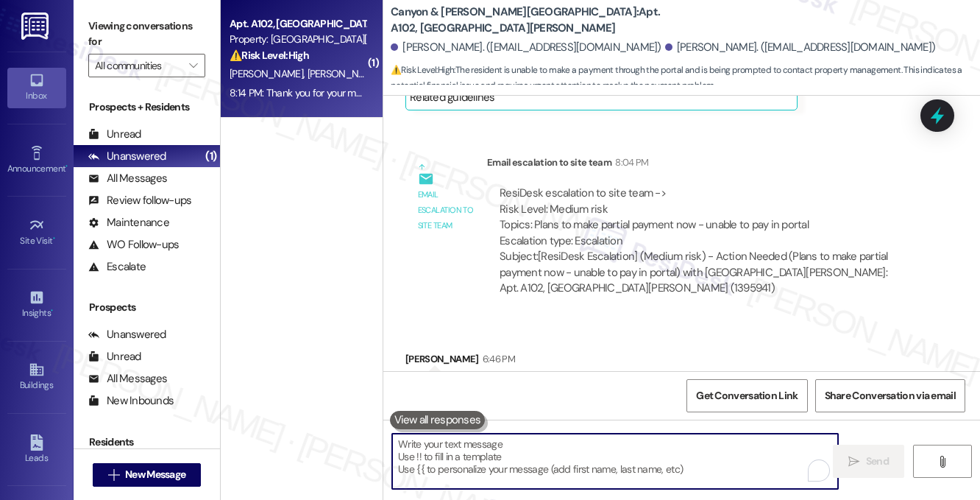
scroll to position [8787, 0]
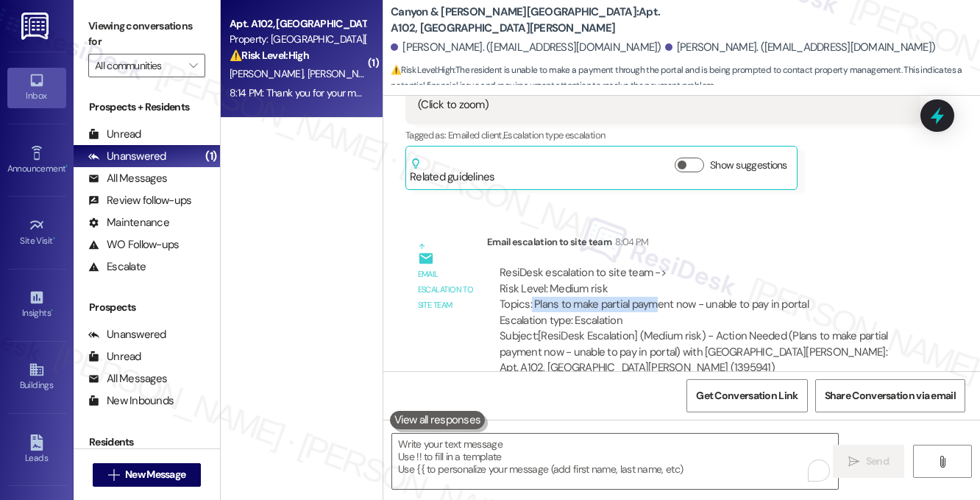
drag, startPoint x: 530, startPoint y: 210, endPoint x: 656, endPoint y: 210, distance: 126.6
click at [656, 265] on div "ResiDesk escalation to site team -> Risk Level: Medium risk Topics: Plans to ma…" at bounding box center [704, 296] width 408 height 63
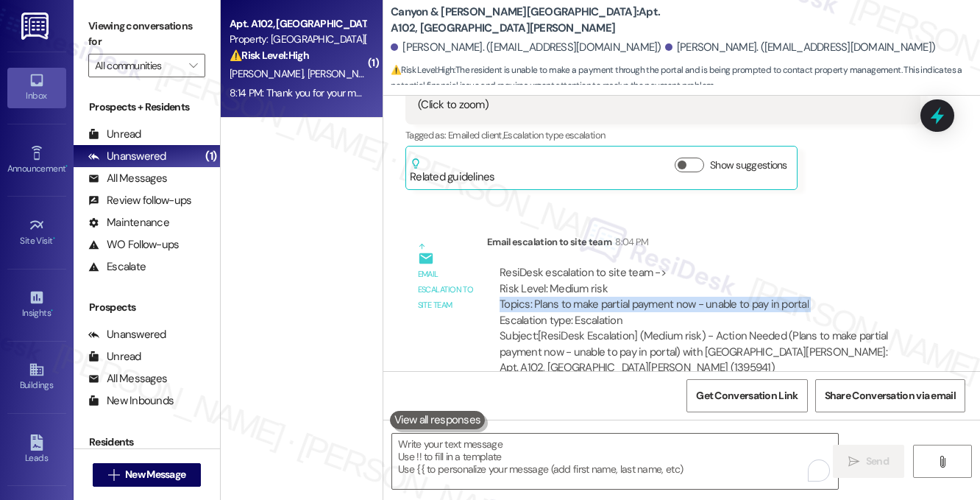
click at [742, 265] on div "ResiDesk escalation to site team -> Risk Level: Medium risk Topics: Plans to ma…" at bounding box center [704, 296] width 408 height 63
